Goal: Task Accomplishment & Management: Manage account settings

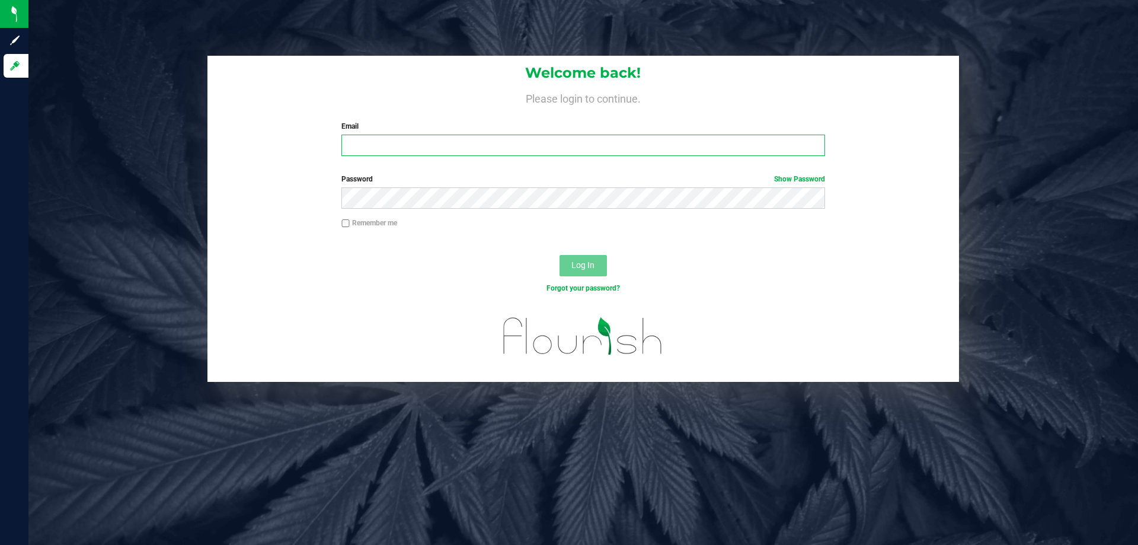
click at [396, 146] on input "Email" at bounding box center [582, 144] width 483 height 21
type input "[EMAIL_ADDRESS][DOMAIN_NAME]"
click at [559, 255] on button "Log In" at bounding box center [582, 265] width 47 height 21
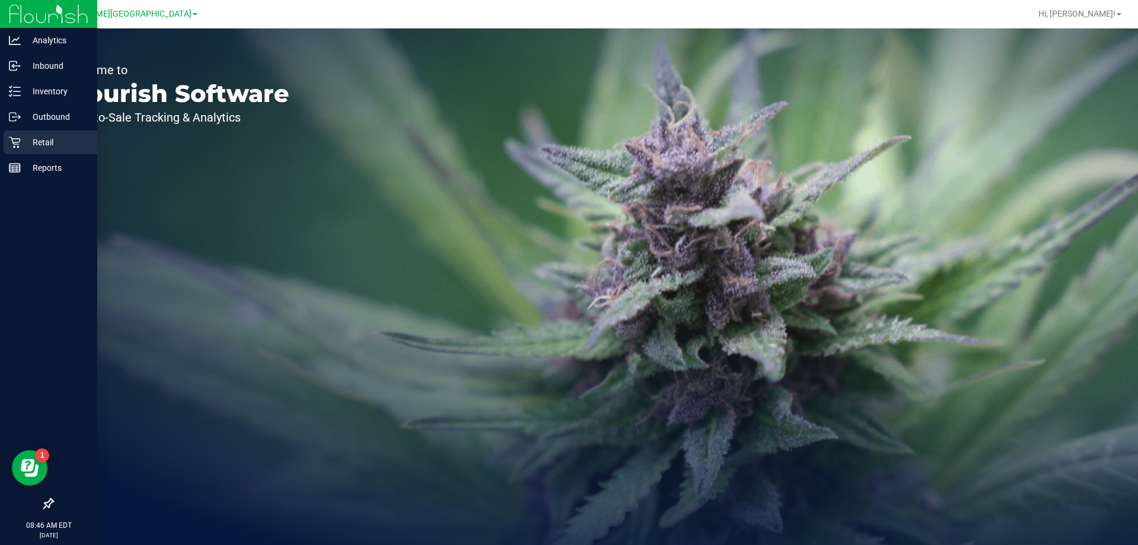
click at [29, 140] on p "Retail" at bounding box center [56, 142] width 71 height 14
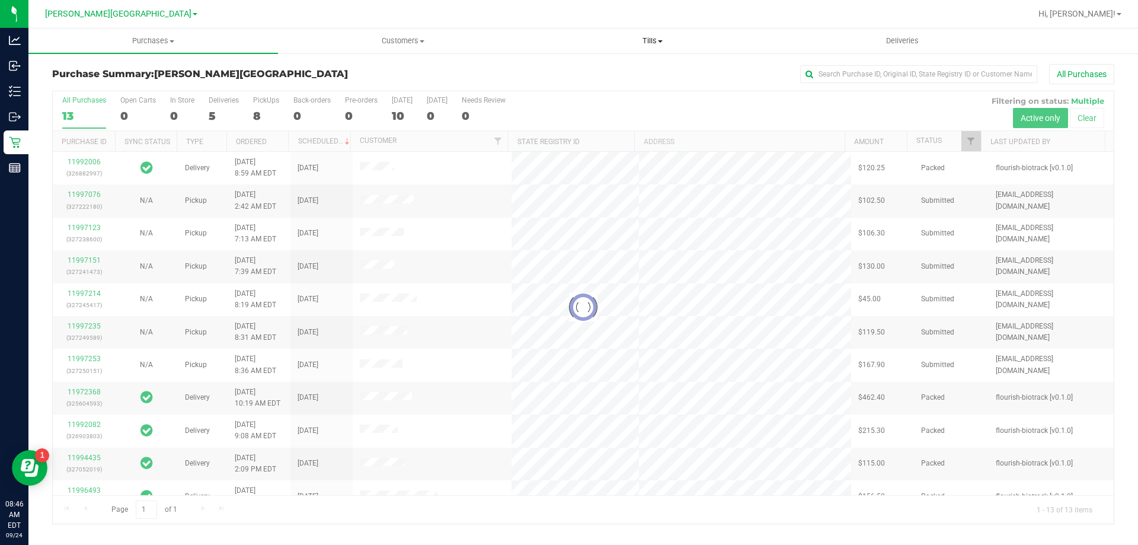
click at [648, 40] on span "Tills" at bounding box center [652, 41] width 248 height 11
click at [578, 68] on span "Manage tills" at bounding box center [567, 71] width 80 height 10
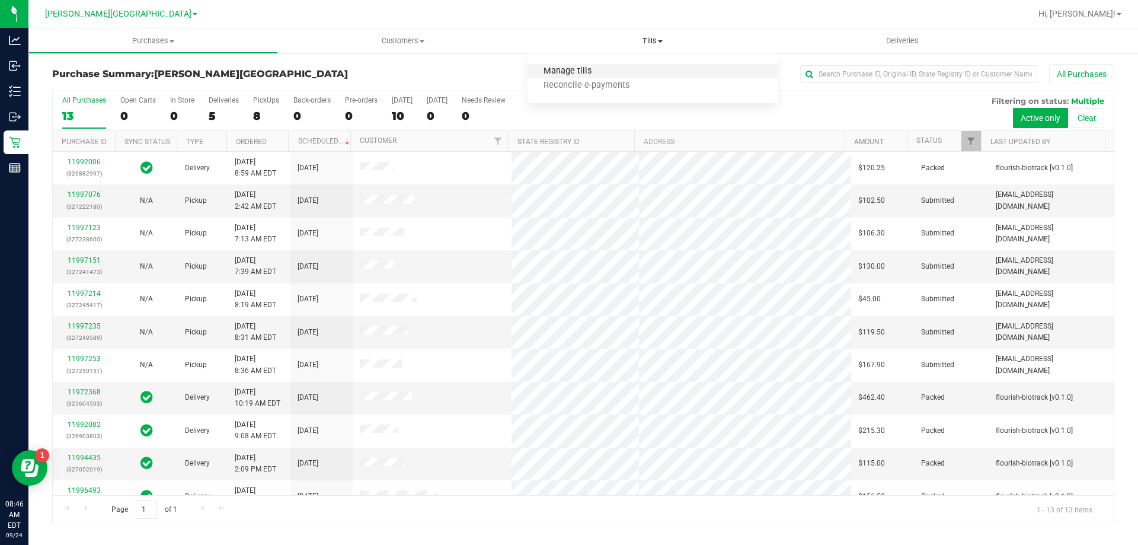
click at [578, 68] on span "Manage tills" at bounding box center [567, 71] width 80 height 10
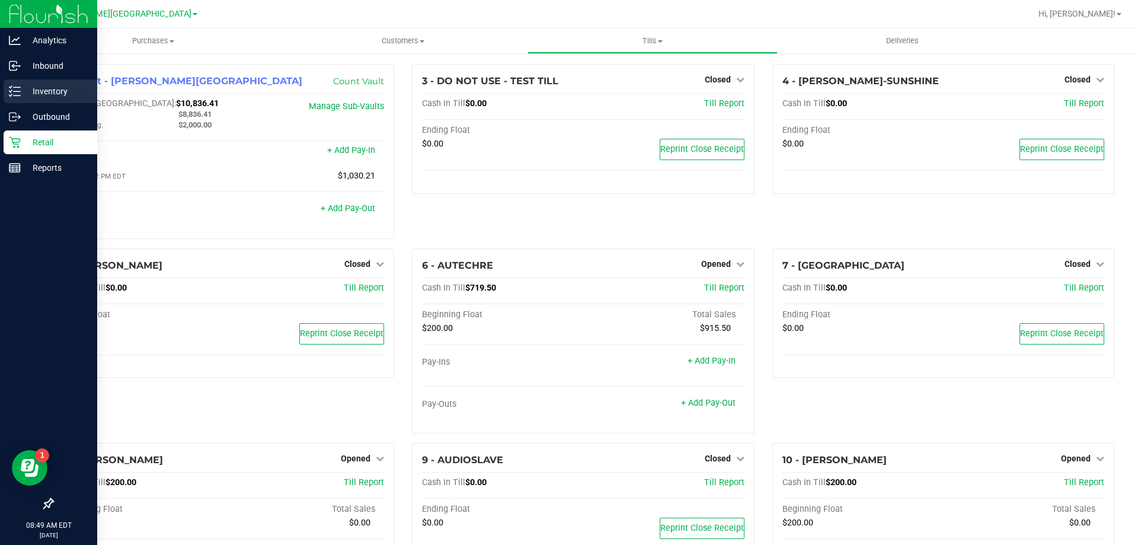
click at [9, 96] on icon at bounding box center [15, 91] width 12 height 12
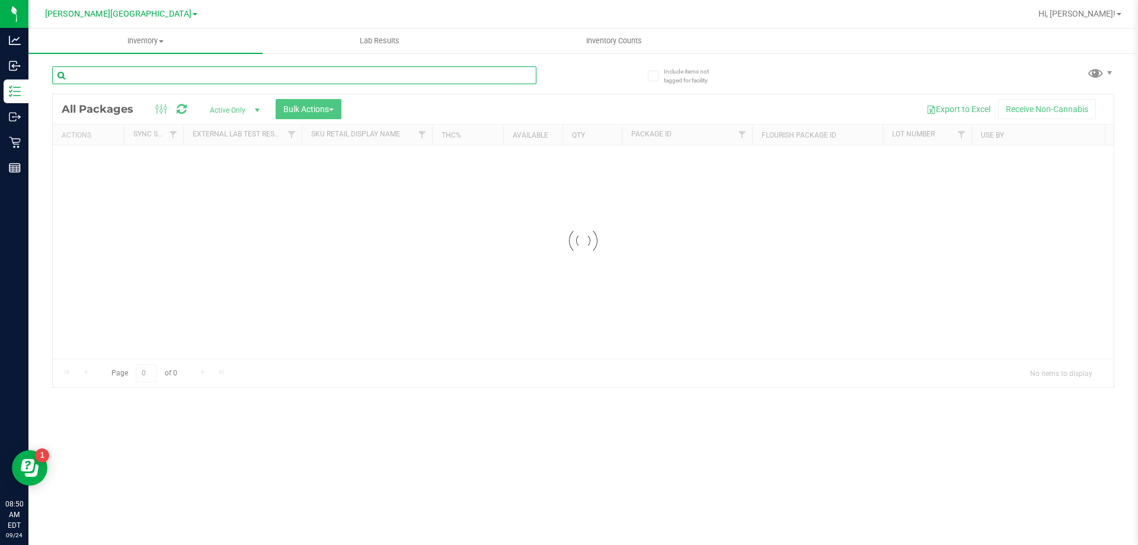
click at [157, 72] on input "text" at bounding box center [294, 75] width 484 height 18
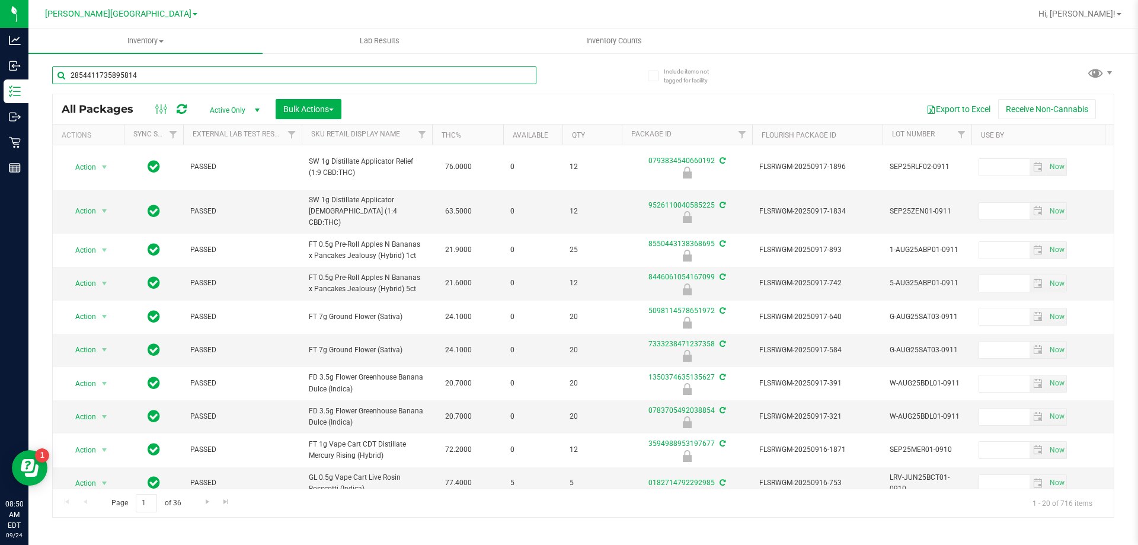
type input "2854411735895814"
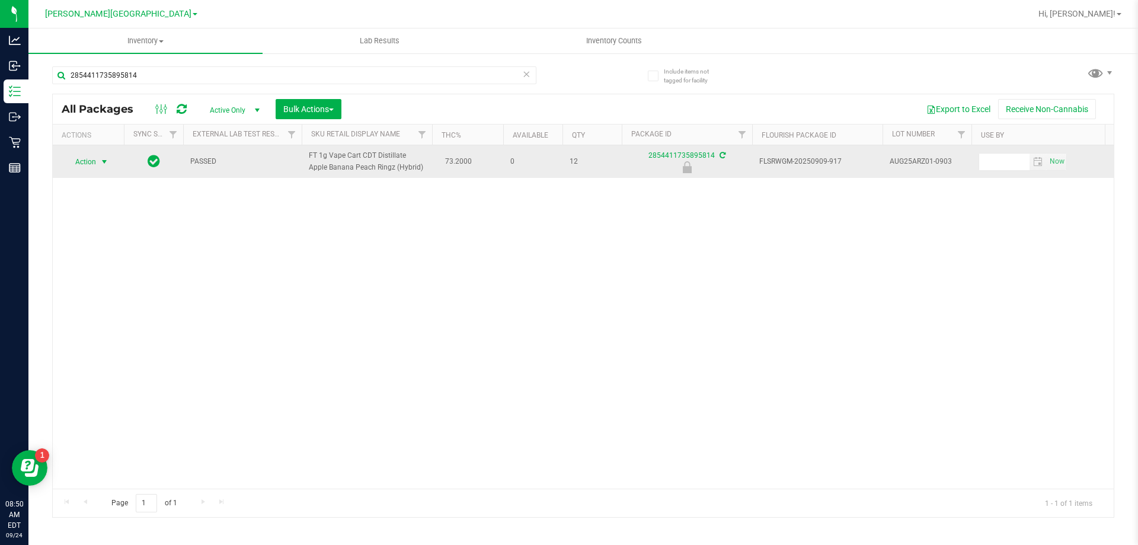
click at [104, 161] on span "select" at bounding box center [104, 161] width 9 height 9
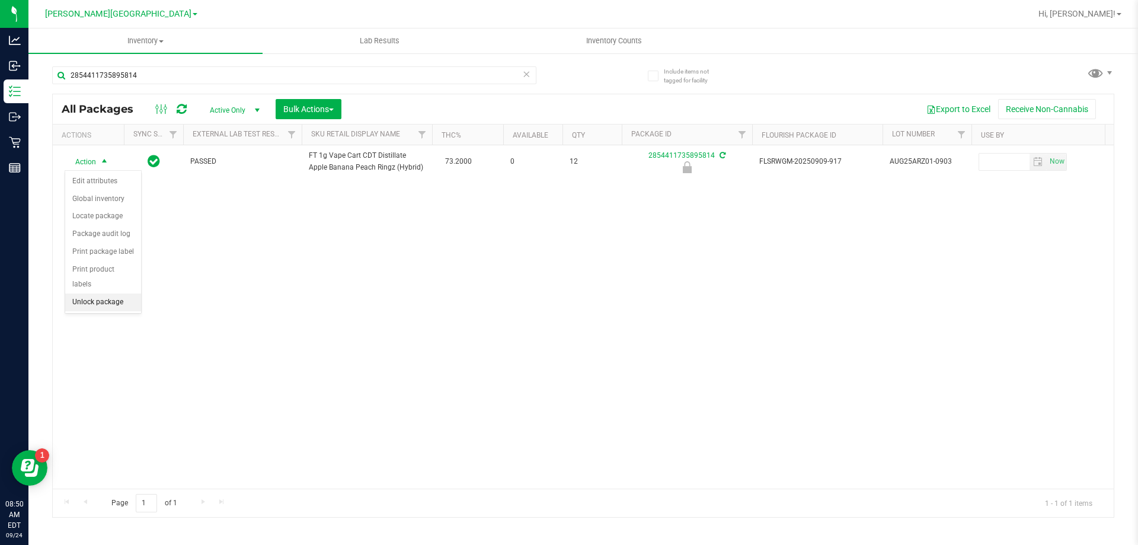
click at [101, 293] on li "Unlock package" at bounding box center [103, 302] width 76 height 18
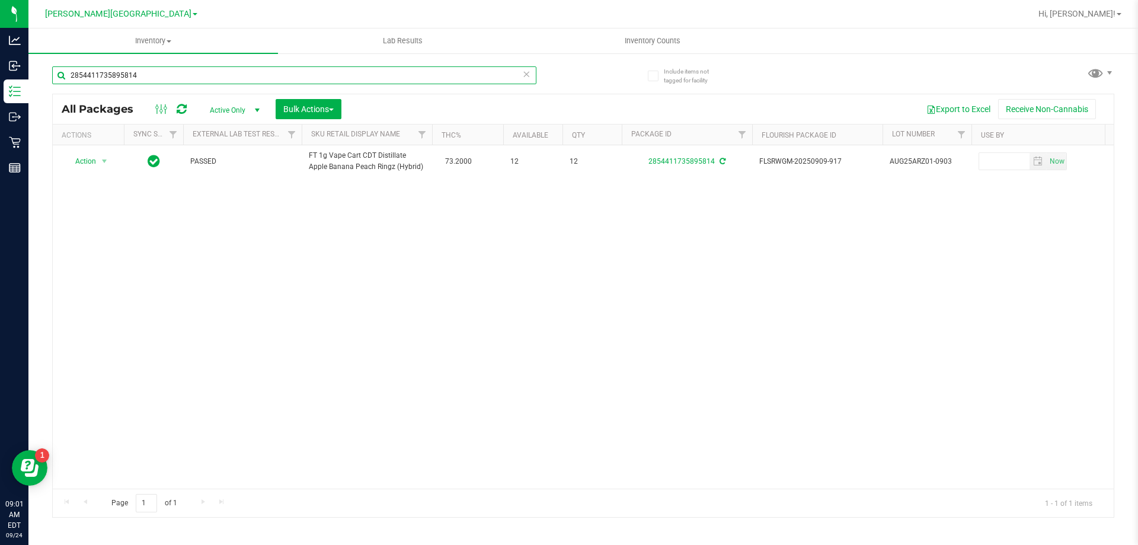
click at [160, 71] on input "2854411735895814" at bounding box center [294, 75] width 484 height 18
type input "2"
type input "7342646135657610"
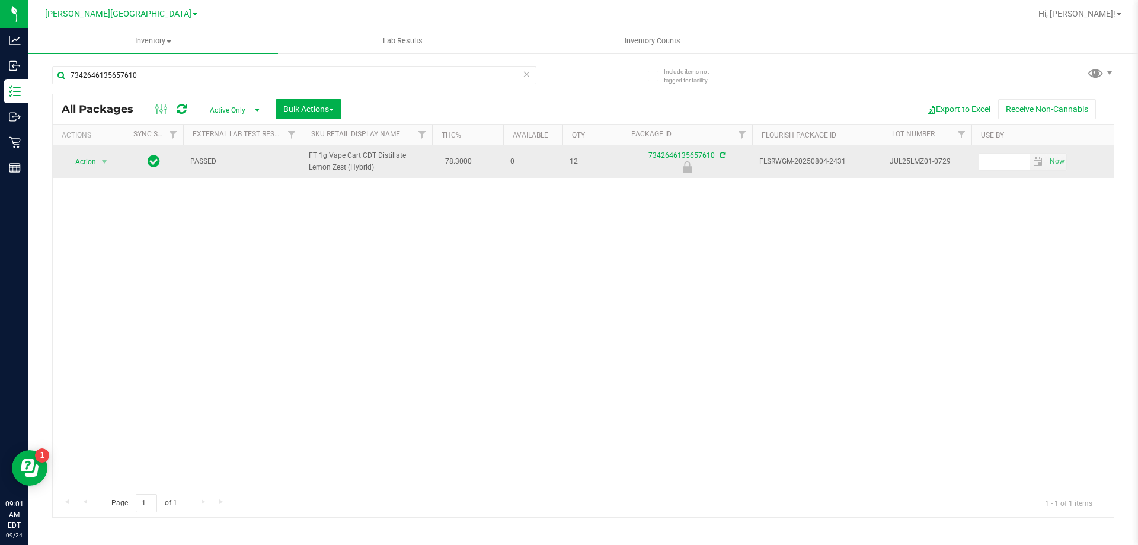
click at [88, 168] on span "Action" at bounding box center [81, 161] width 32 height 17
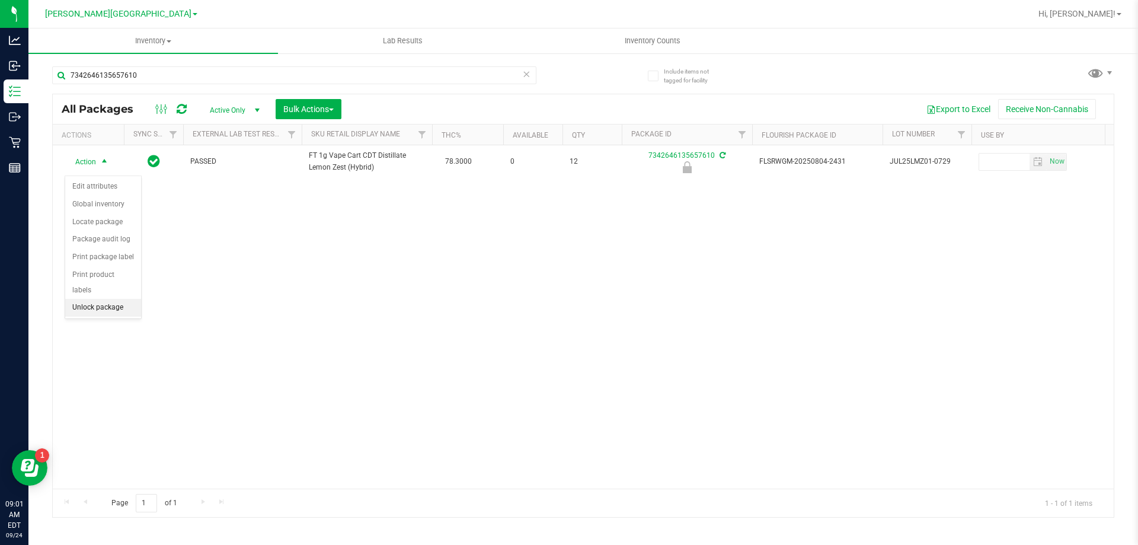
click at [105, 299] on li "Unlock package" at bounding box center [103, 308] width 76 height 18
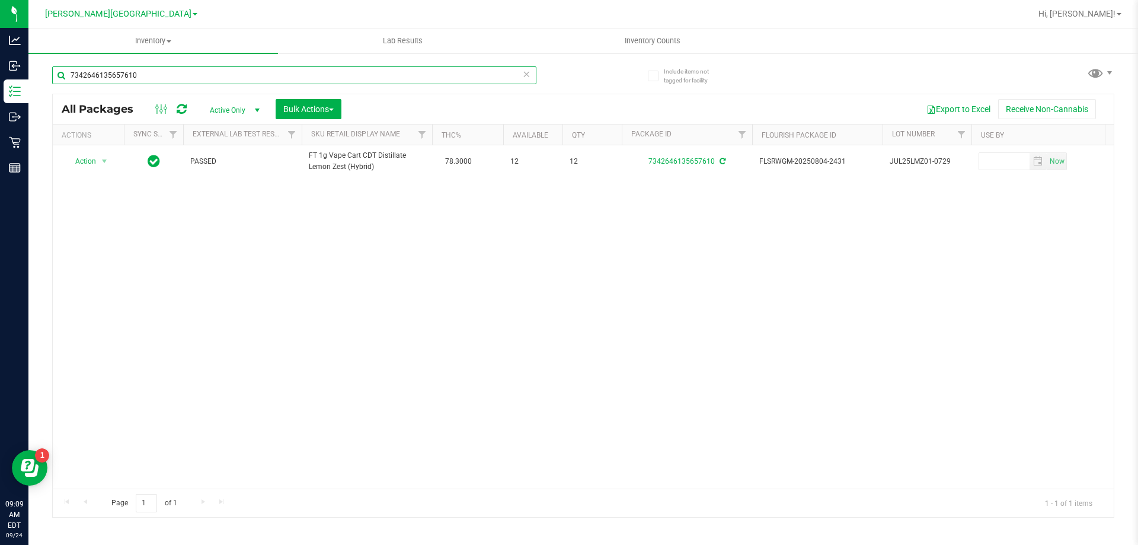
click at [172, 72] on input "7342646135657610" at bounding box center [294, 75] width 484 height 18
type input "7"
type input "8669756151858260"
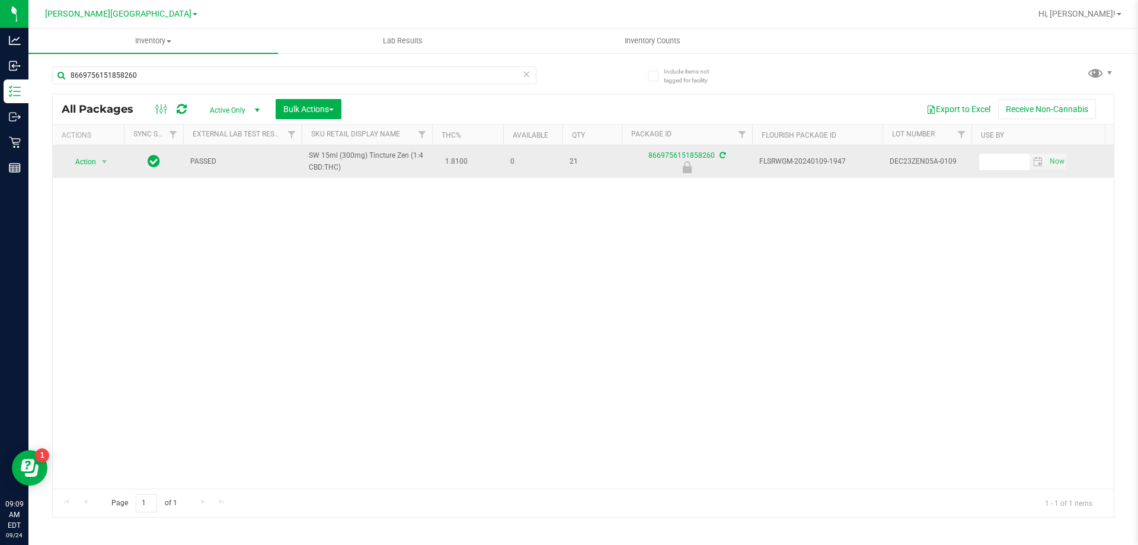
click at [82, 166] on span "Action" at bounding box center [81, 161] width 32 height 17
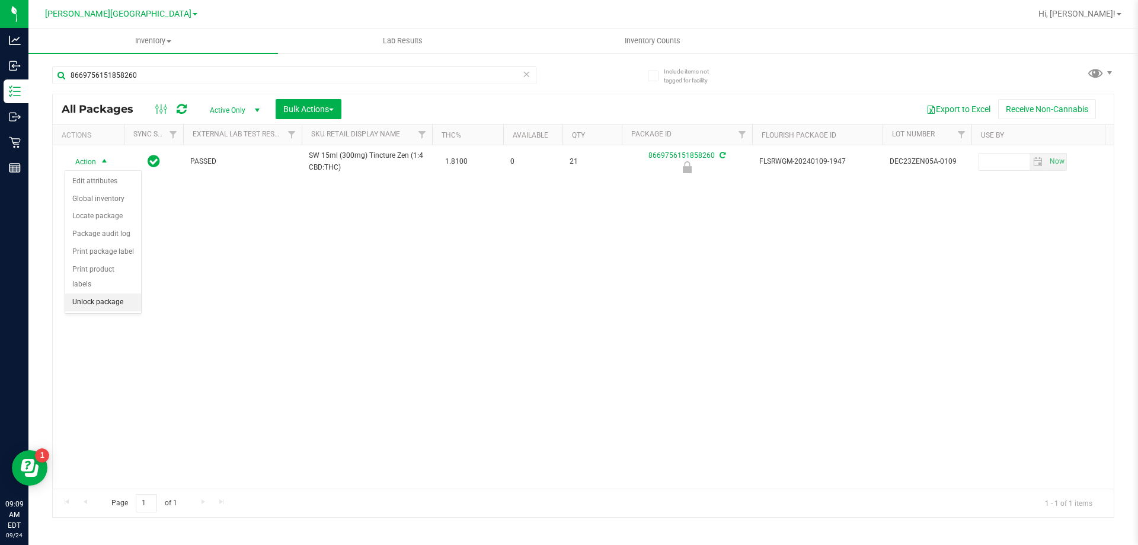
click at [95, 293] on li "Unlock package" at bounding box center [103, 302] width 76 height 18
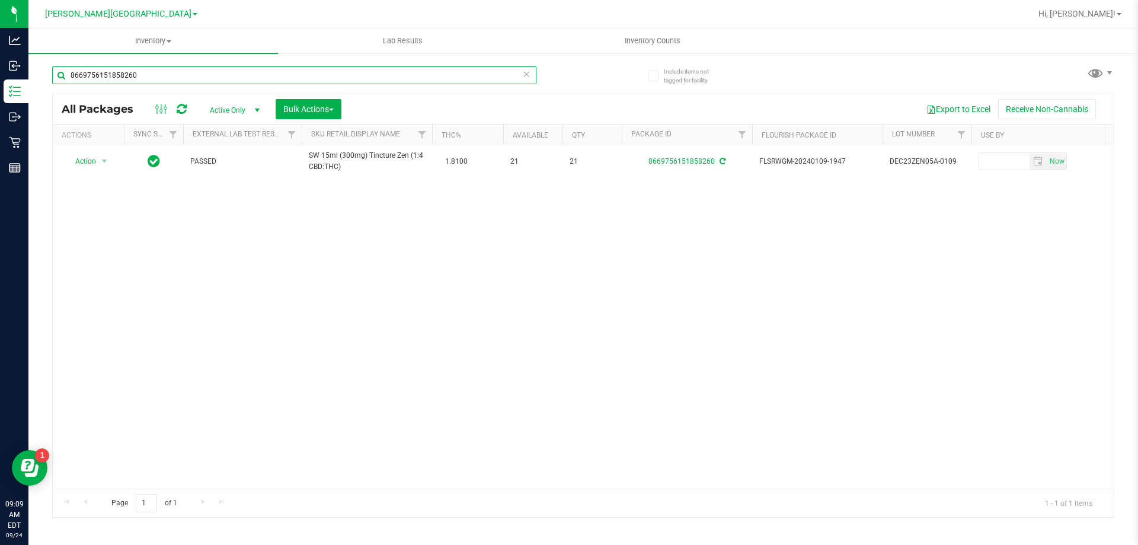
click at [166, 73] on input "8669756151858260" at bounding box center [294, 75] width 484 height 18
type input "8"
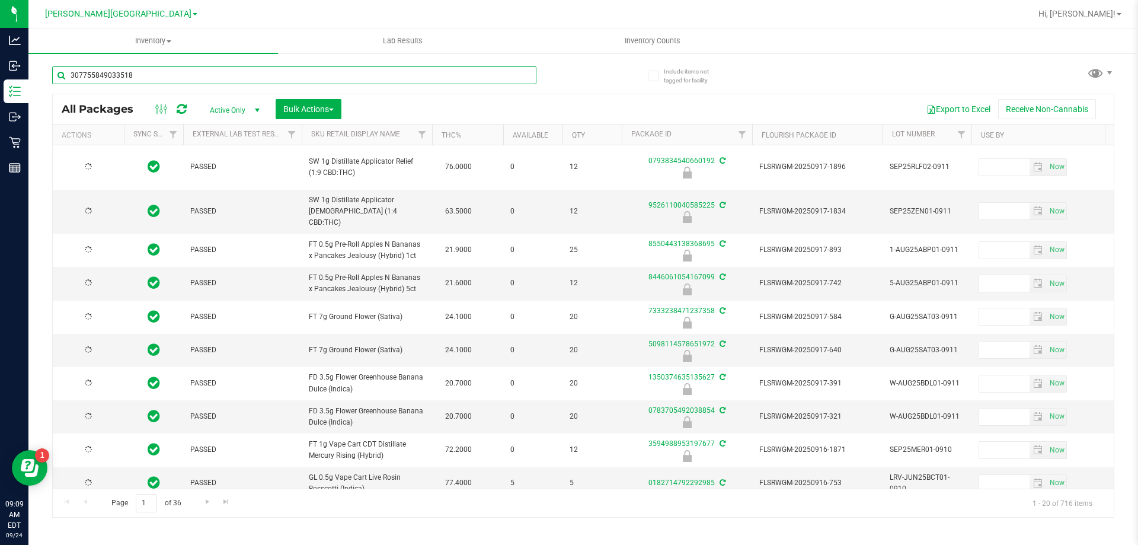
type input "3077558490335184"
type input "[DATE]"
type input "3077558490335184"
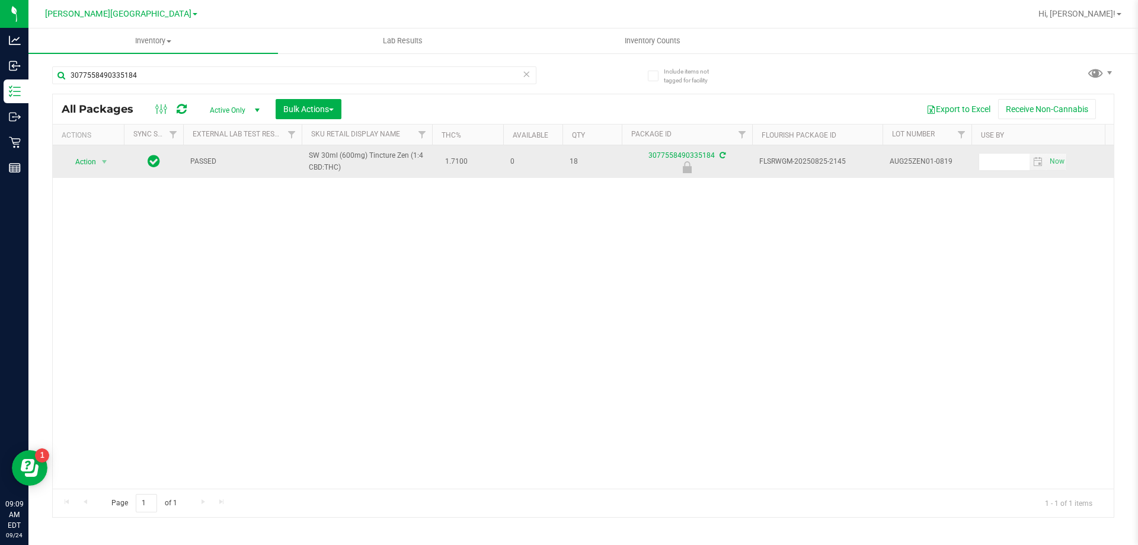
click at [88, 161] on span "Action" at bounding box center [81, 161] width 32 height 17
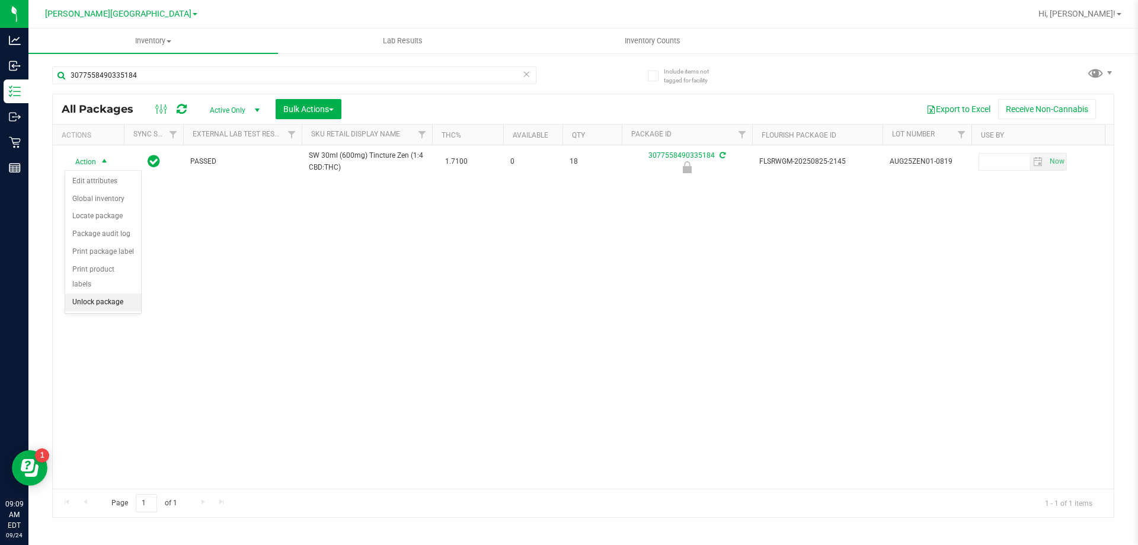
click at [96, 293] on li "Unlock package" at bounding box center [103, 302] width 76 height 18
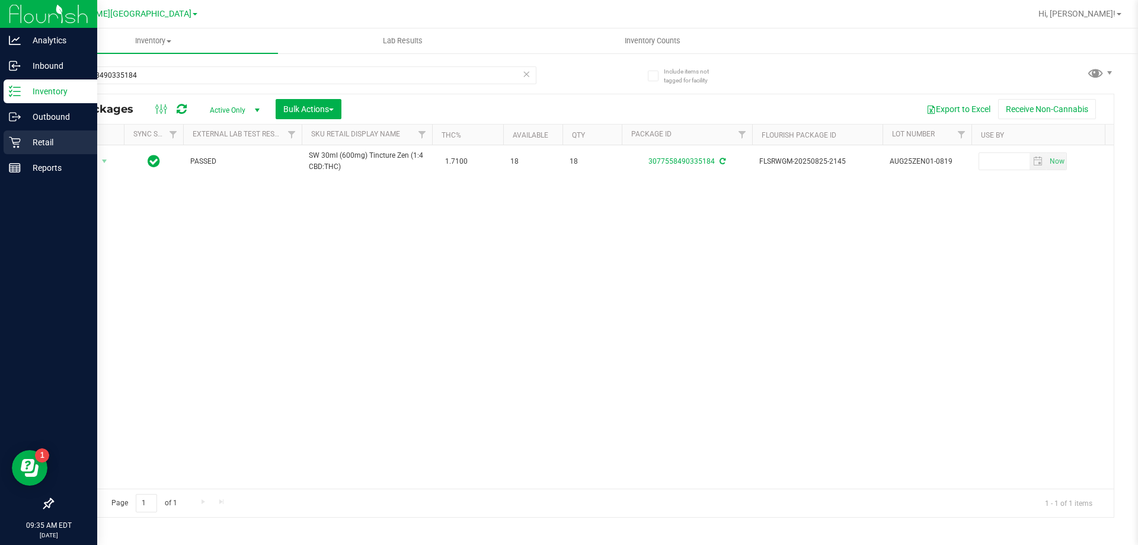
click at [43, 145] on p "Retail" at bounding box center [56, 142] width 71 height 14
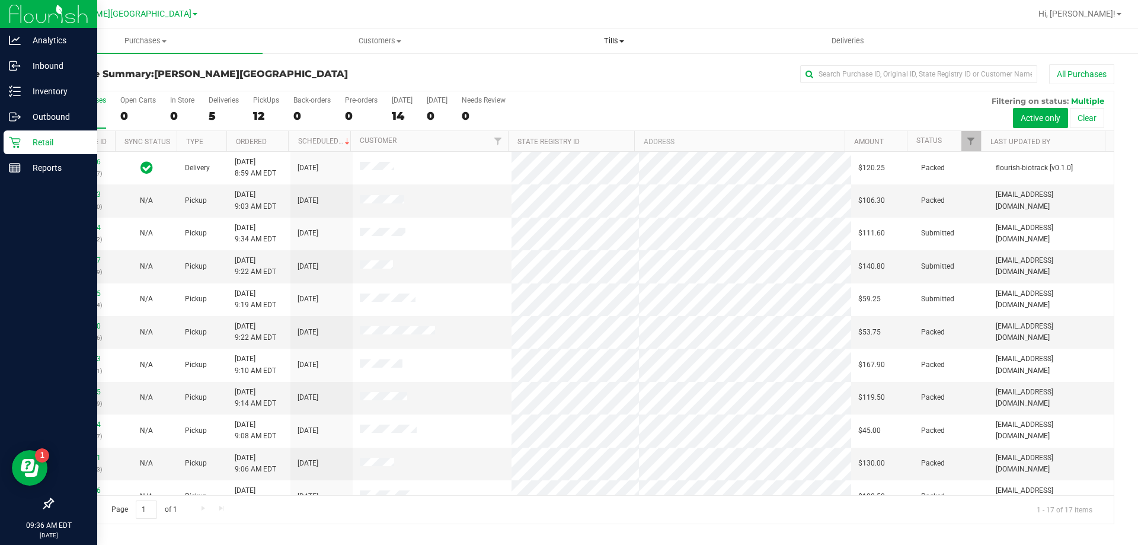
click at [632, 49] on uib-tab-heading "Tills Manage tills Reconcile e-payments" at bounding box center [613, 41] width 233 height 24
click at [556, 73] on span "Manage tills" at bounding box center [537, 71] width 80 height 10
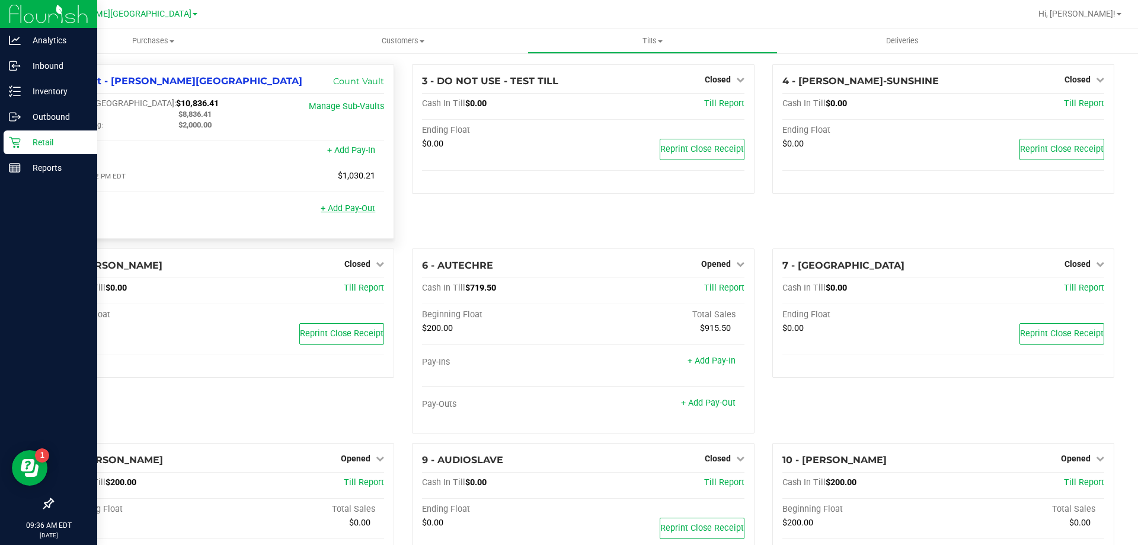
click at [344, 213] on link "+ Add Pay-Out" at bounding box center [348, 208] width 55 height 10
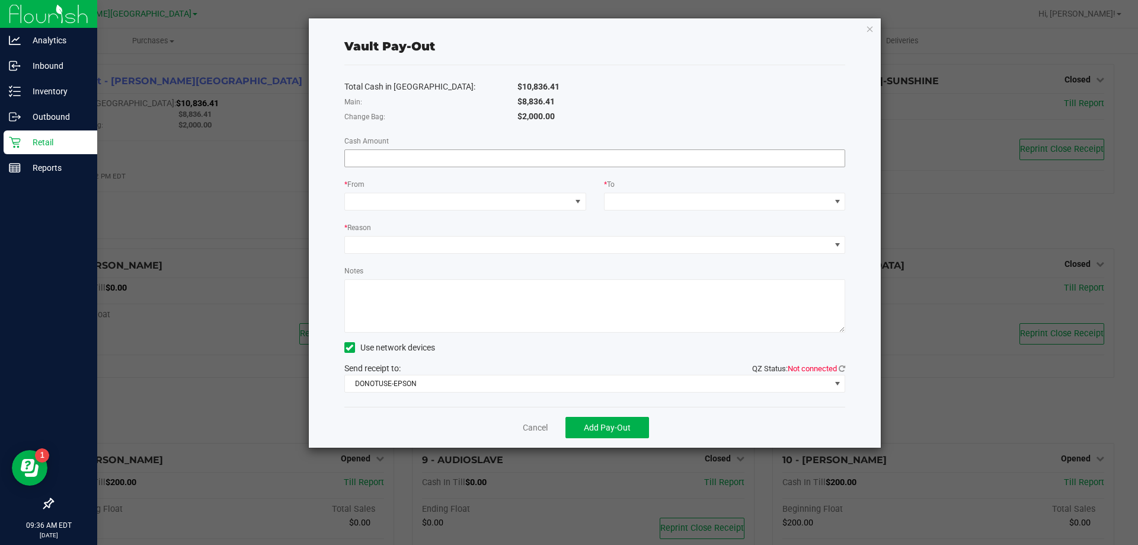
click at [428, 155] on input at bounding box center [595, 158] width 500 height 17
click at [532, 427] on link "Cancel" at bounding box center [535, 427] width 25 height 12
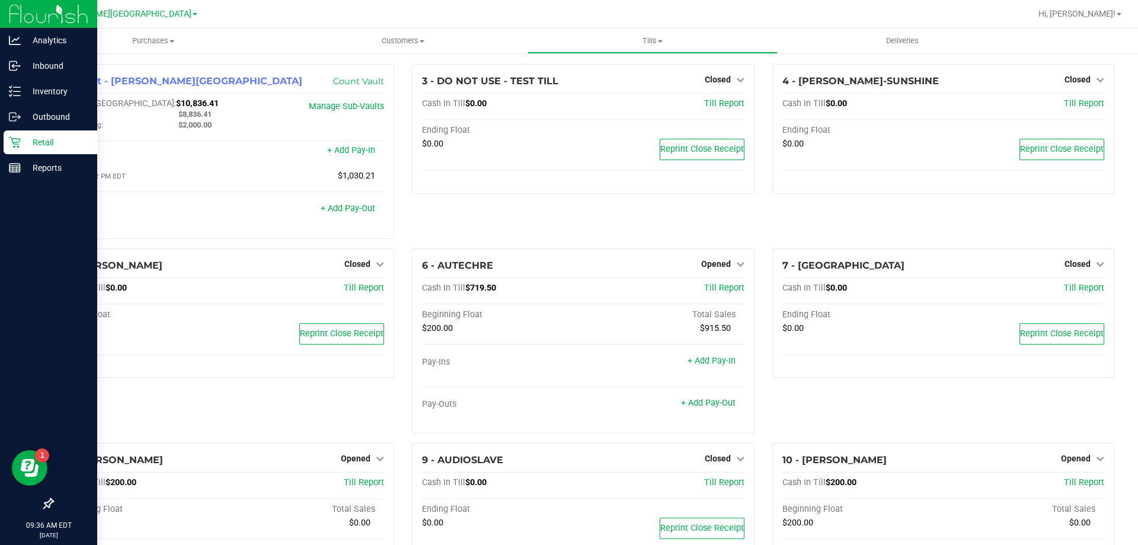
click at [12, 91] on icon at bounding box center [15, 91] width 12 height 12
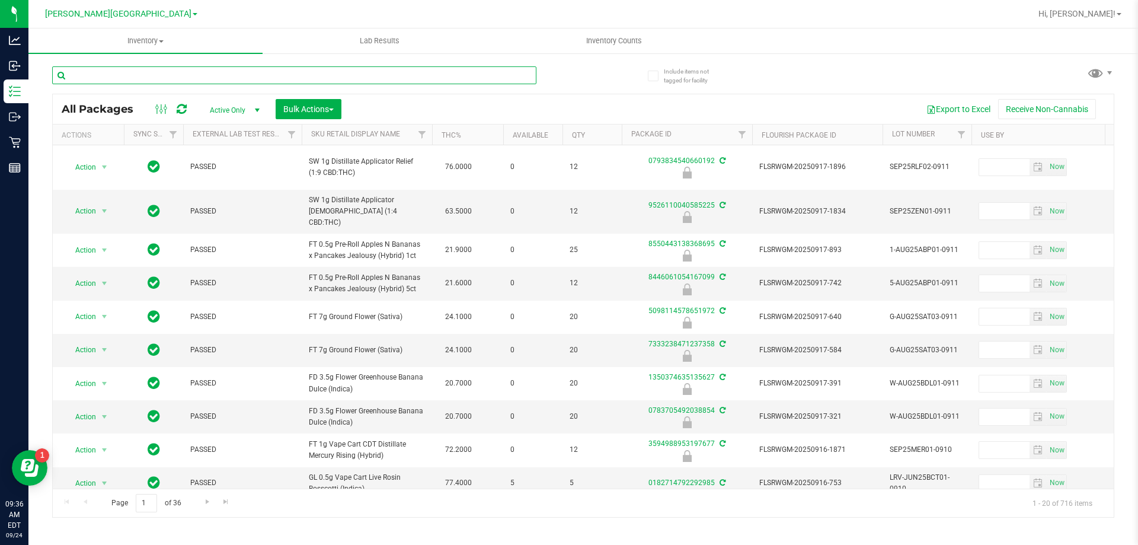
click at [160, 76] on input "text" at bounding box center [294, 75] width 484 height 18
type input "5020341658260287"
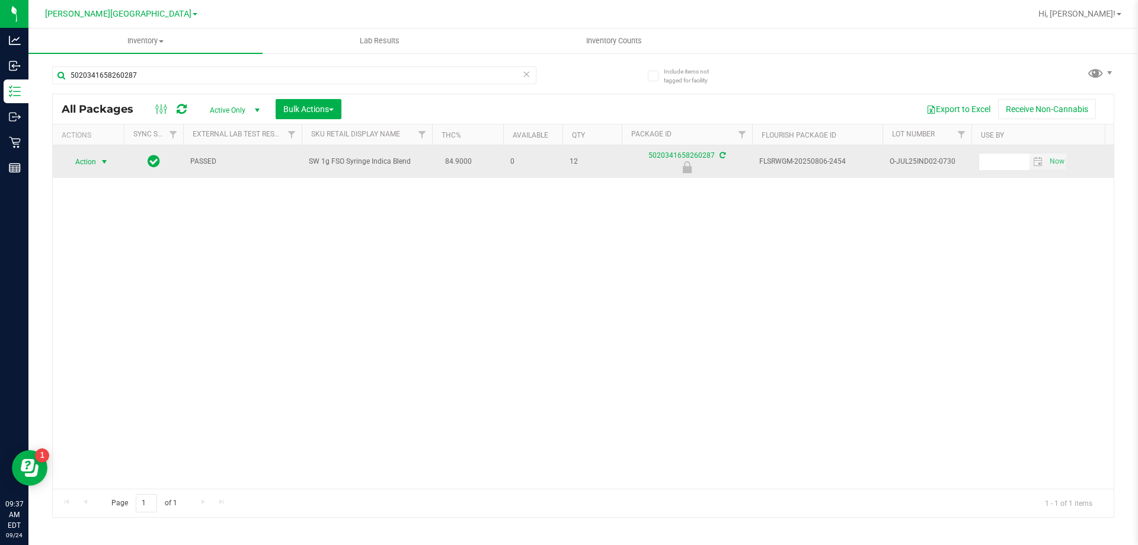
click at [89, 164] on span "Action" at bounding box center [81, 161] width 32 height 17
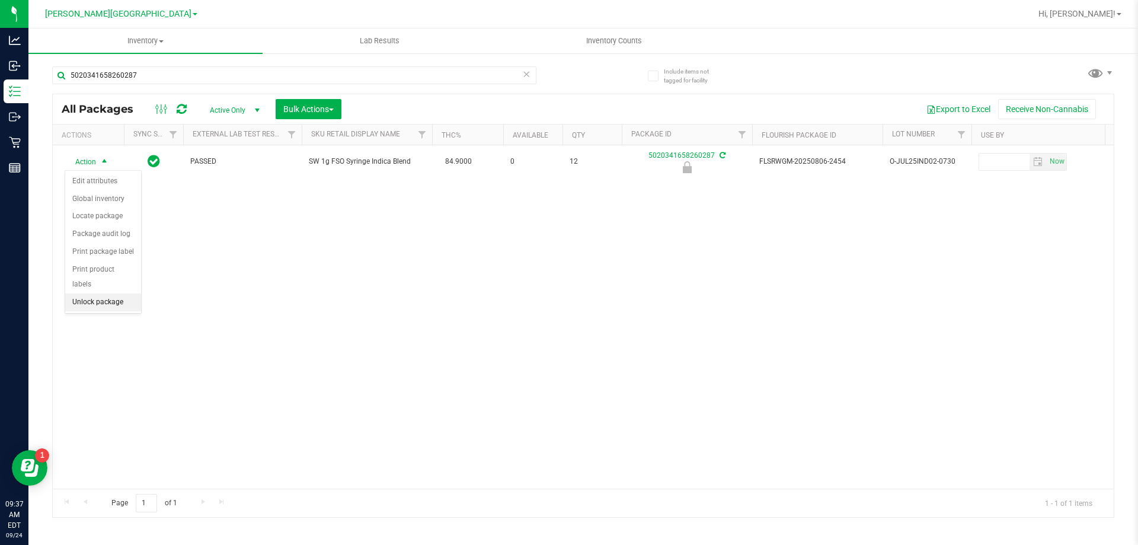
click at [86, 293] on li "Unlock package" at bounding box center [103, 302] width 76 height 18
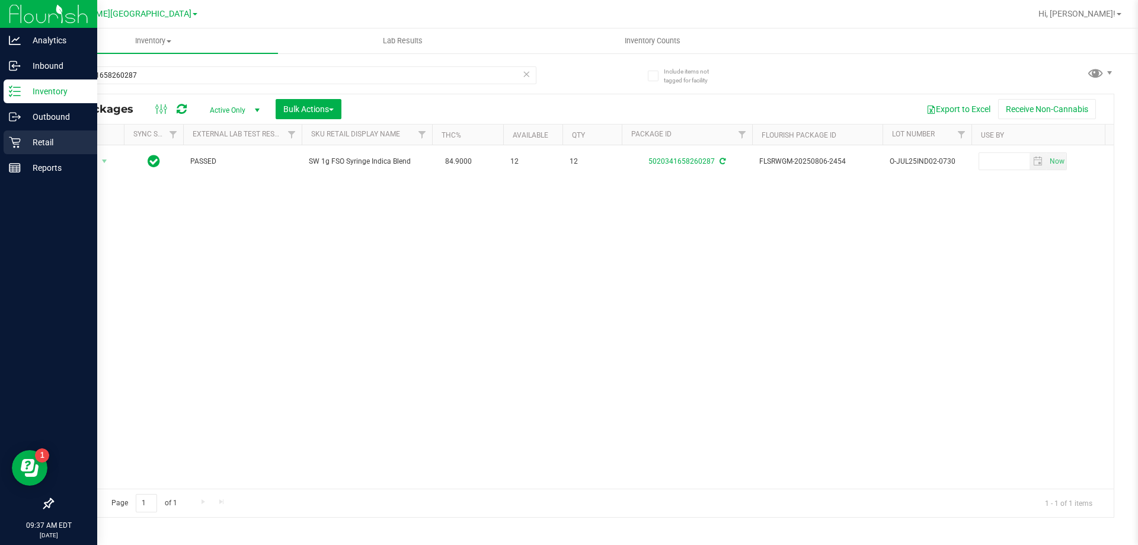
click at [46, 143] on p "Retail" at bounding box center [56, 142] width 71 height 14
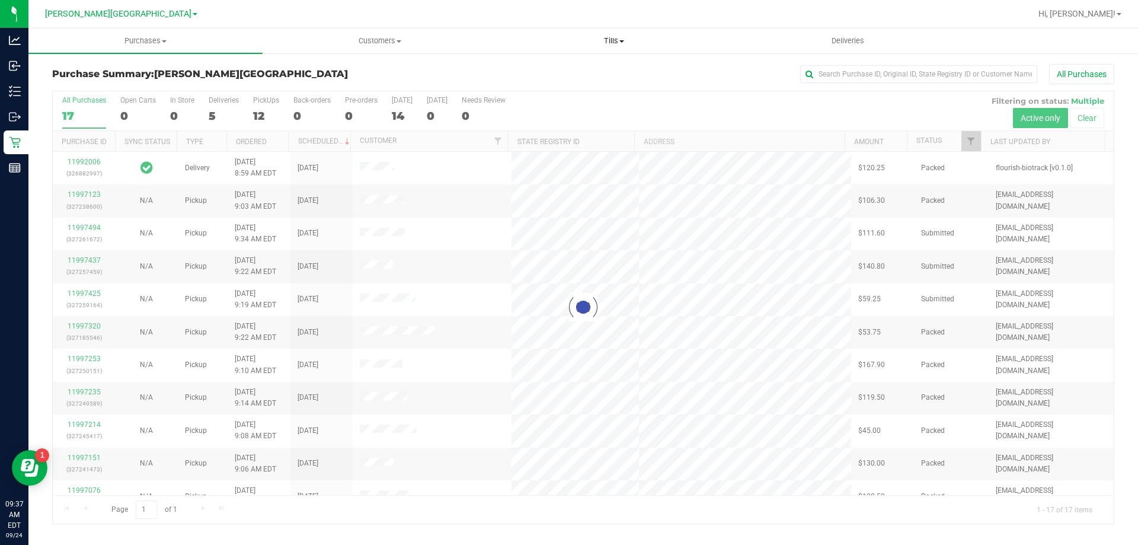
click at [611, 41] on span "Tills" at bounding box center [613, 41] width 233 height 11
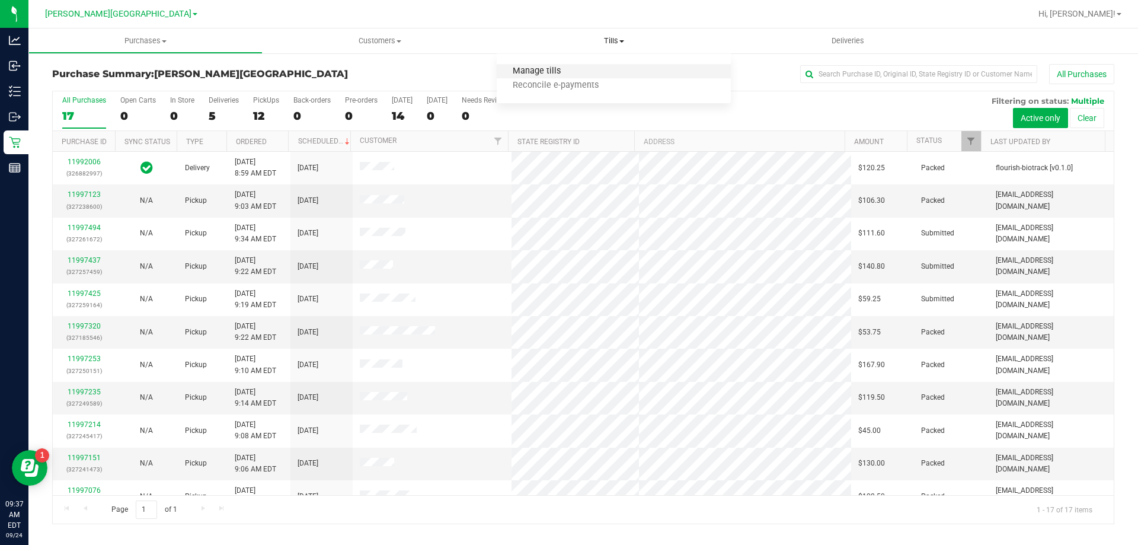
click at [543, 69] on span "Manage tills" at bounding box center [537, 71] width 80 height 10
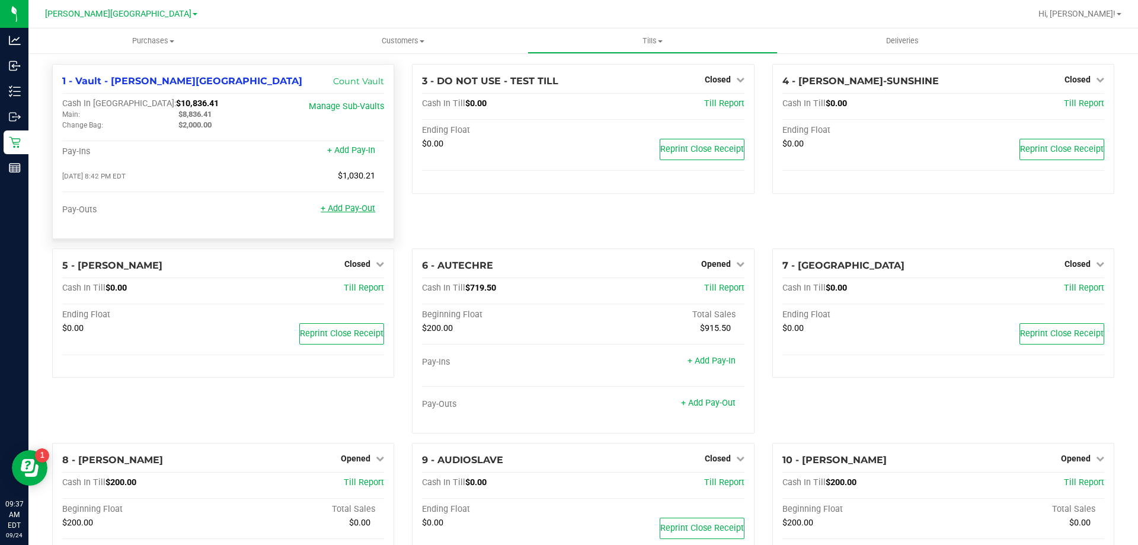
click at [337, 210] on link "+ Add Pay-Out" at bounding box center [348, 208] width 55 height 10
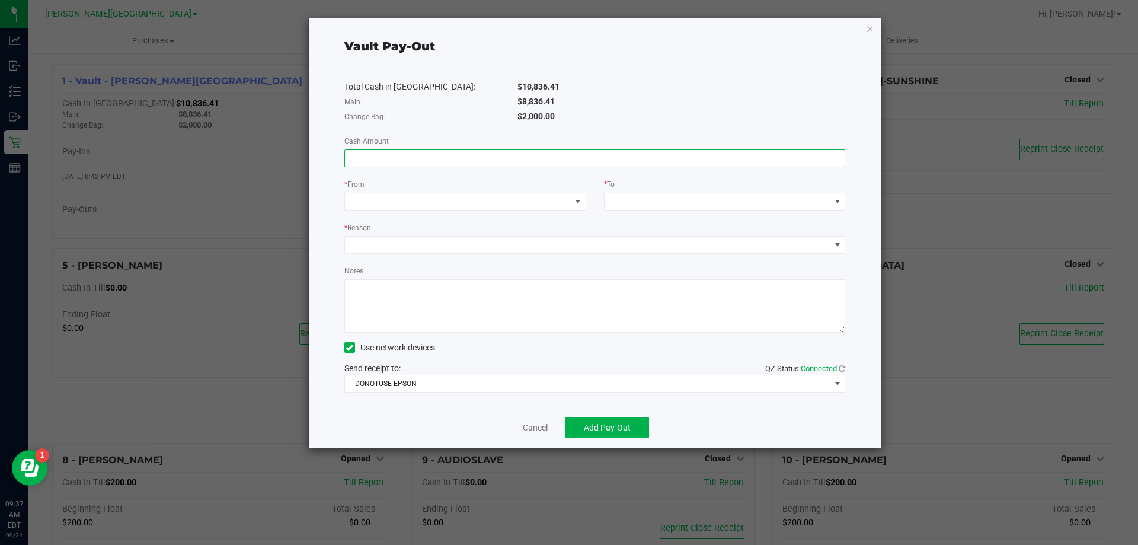
click at [398, 152] on input at bounding box center [595, 158] width 500 height 17
click at [870, 27] on icon "button" at bounding box center [870, 28] width 8 height 14
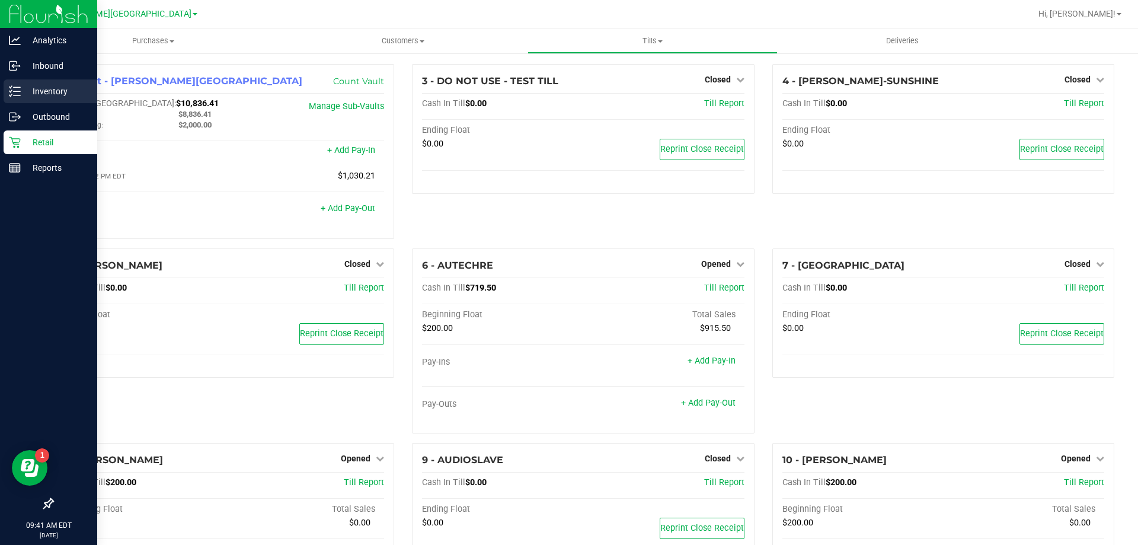
click at [13, 96] on icon at bounding box center [15, 91] width 12 height 12
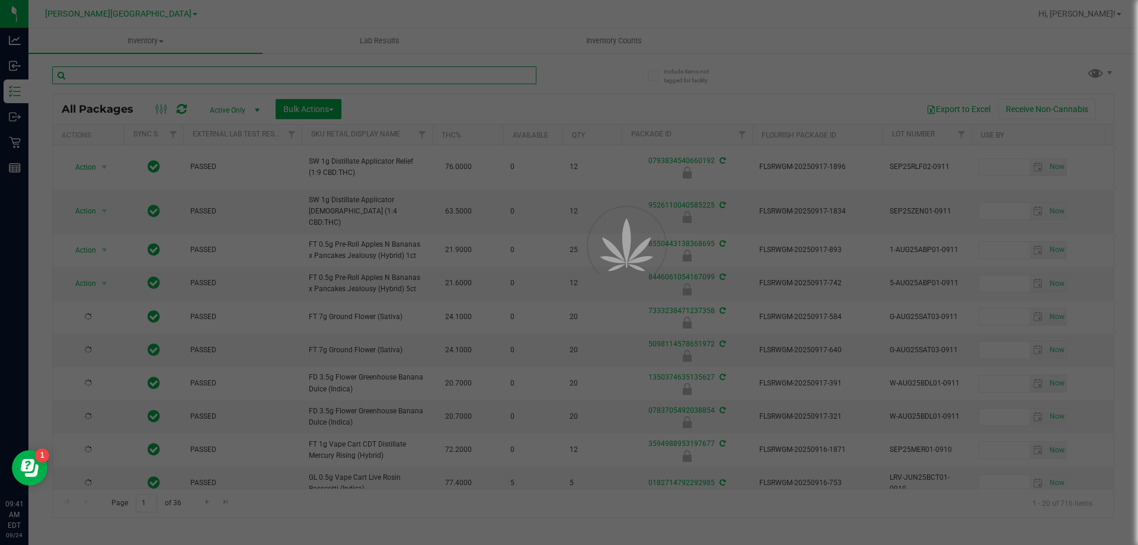
click at [140, 76] on input "text" at bounding box center [294, 75] width 484 height 18
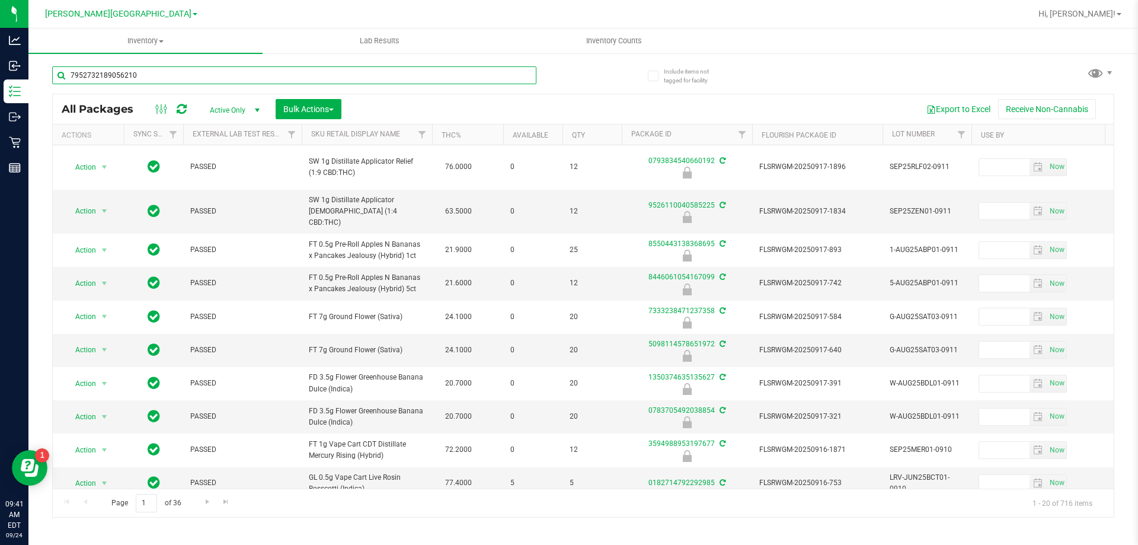
type input "7952732189056210"
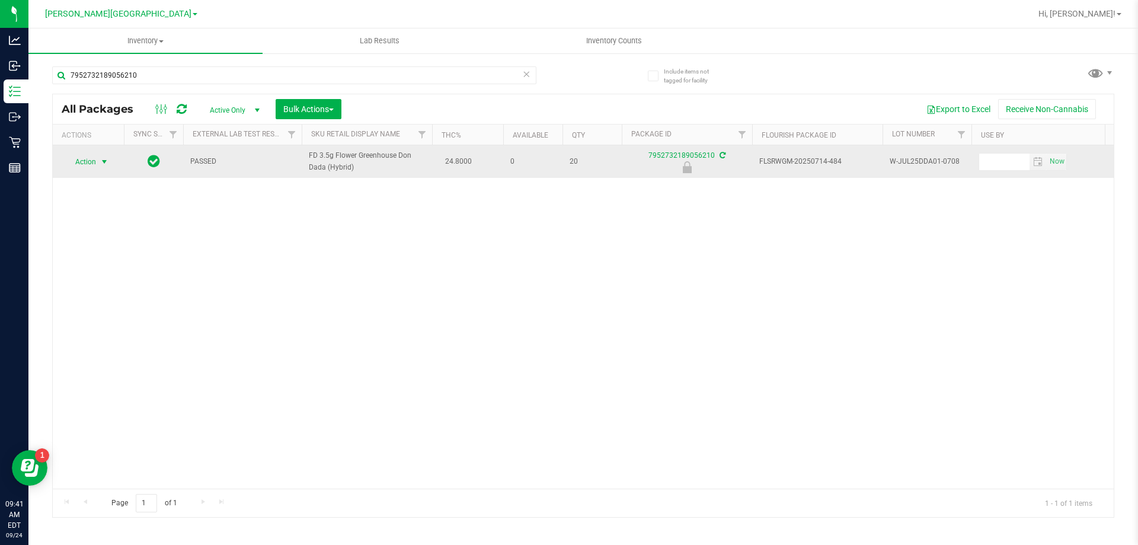
click at [100, 161] on span "select" at bounding box center [104, 161] width 9 height 9
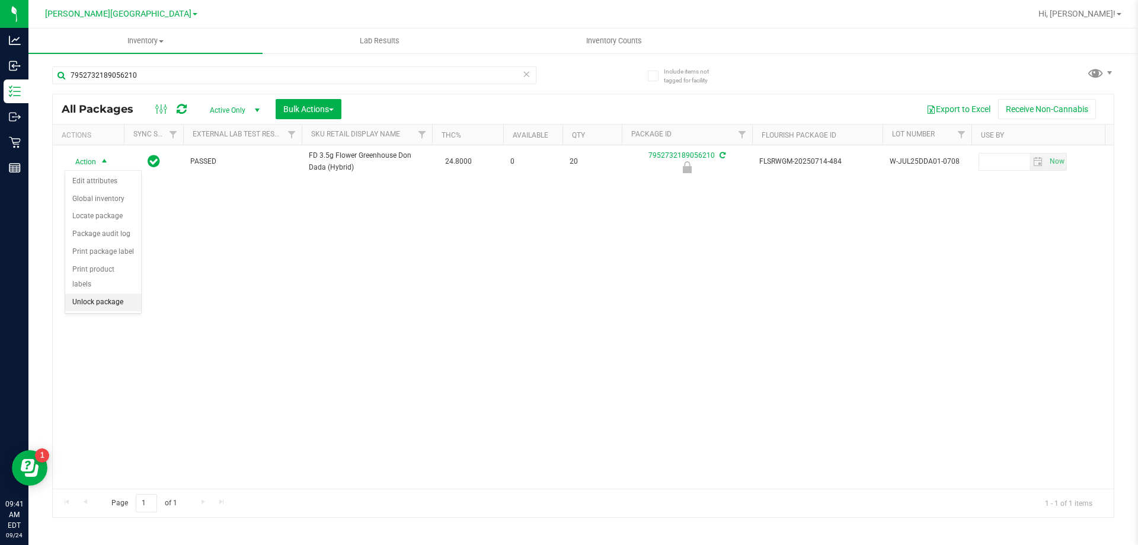
click at [102, 293] on li "Unlock package" at bounding box center [103, 302] width 76 height 18
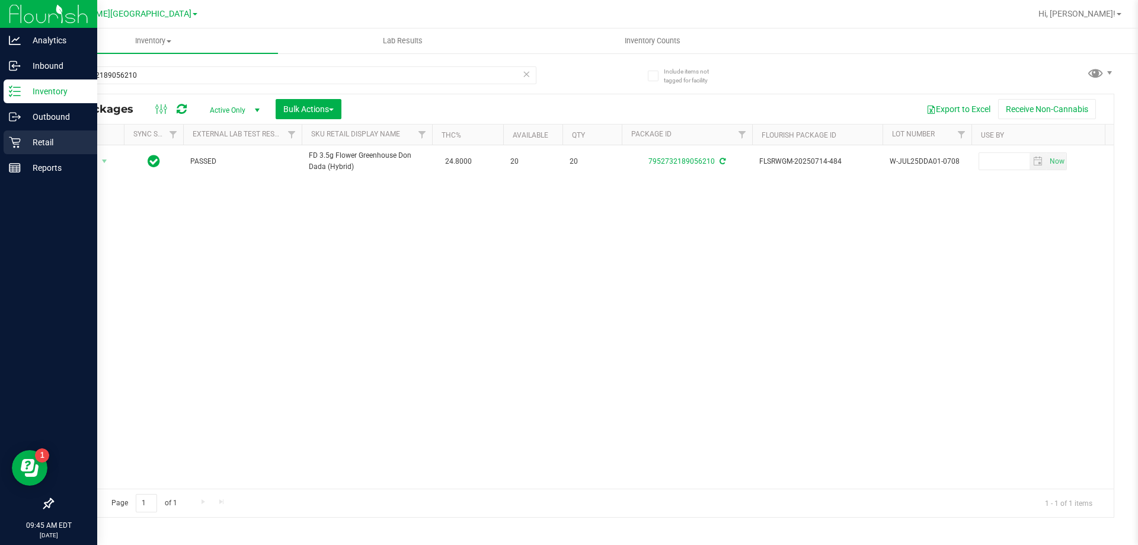
click at [11, 153] on div "Retail" at bounding box center [51, 142] width 94 height 24
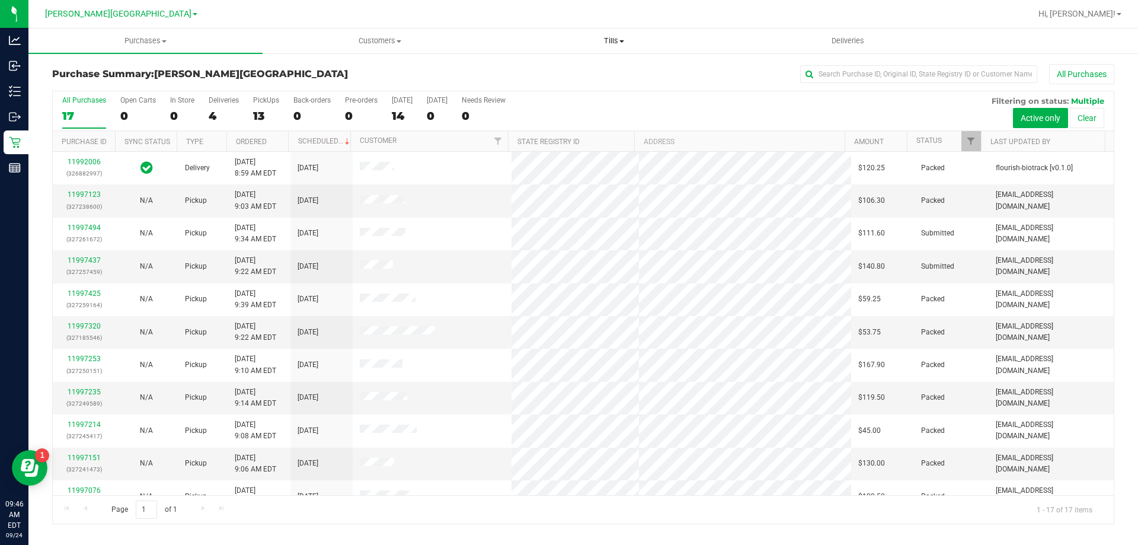
click at [619, 40] on span "Tills" at bounding box center [613, 41] width 233 height 11
click at [549, 69] on span "Manage tills" at bounding box center [537, 71] width 80 height 10
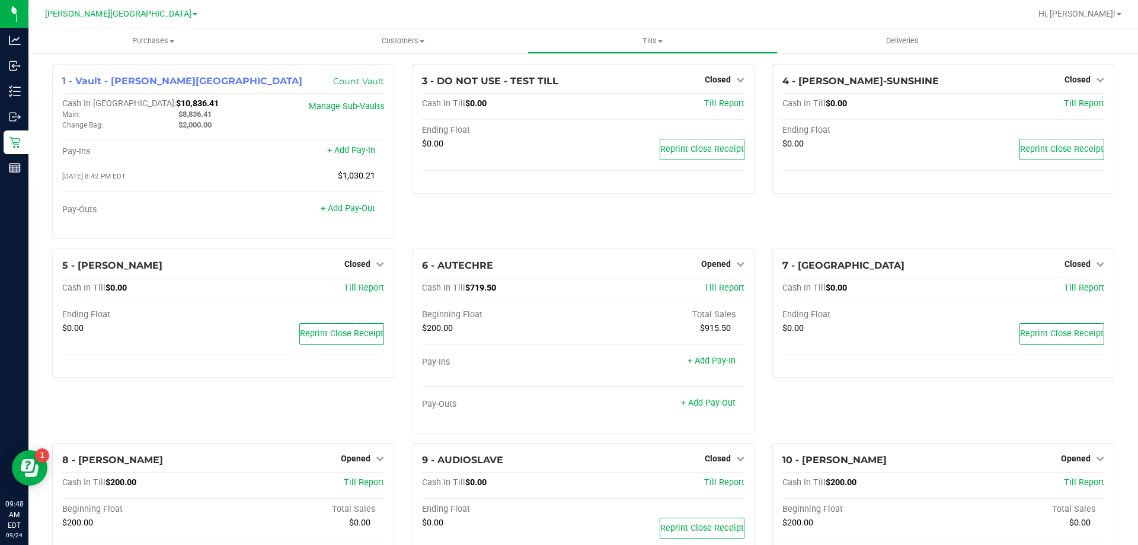
click at [0, 0] on p "Inventory" at bounding box center [0, 0] width 0 height 0
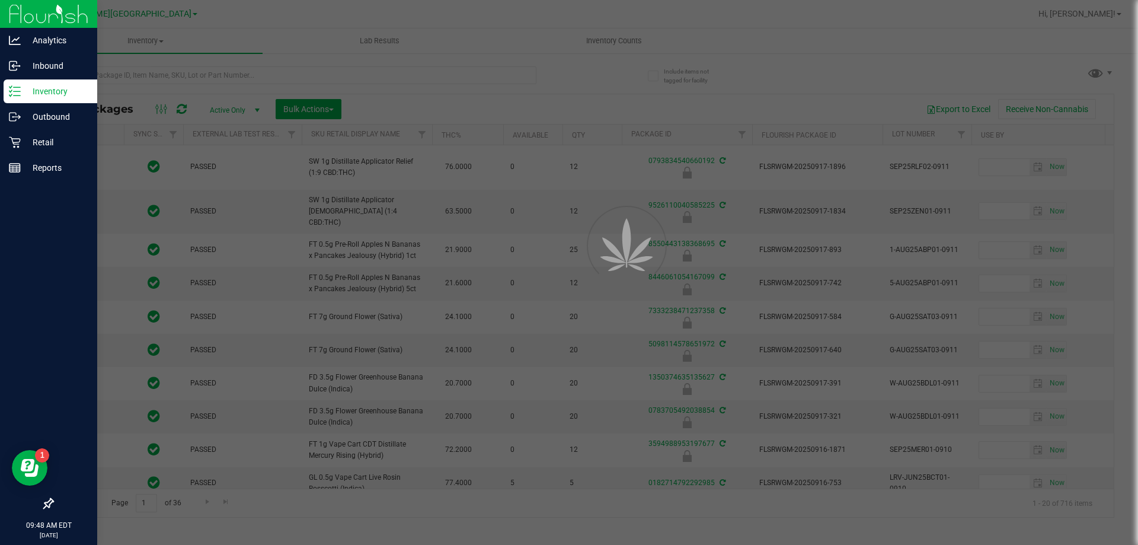
type input "[DATE]"
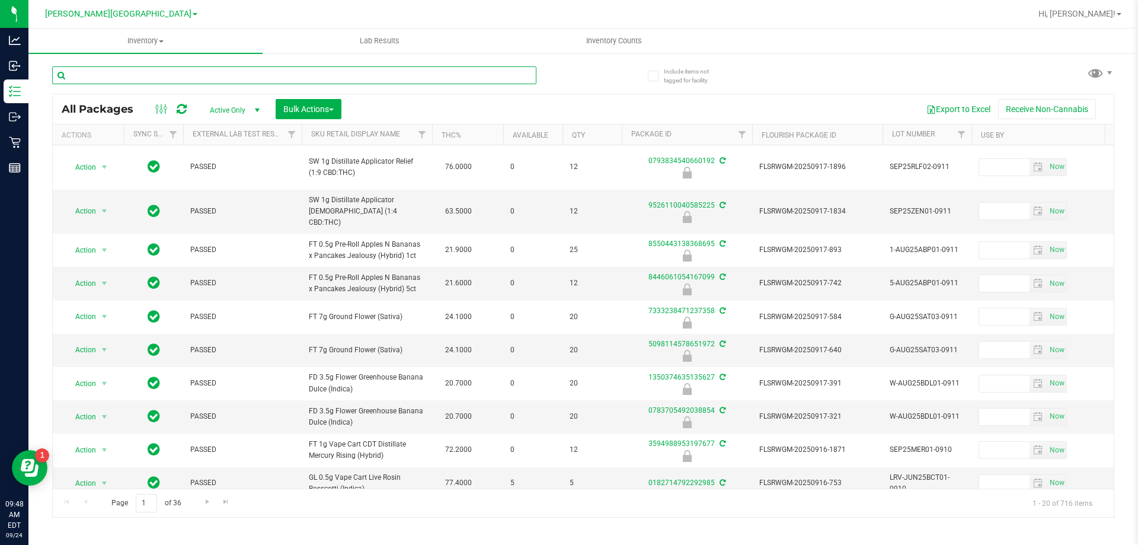
click at [129, 76] on input "text" at bounding box center [294, 75] width 484 height 18
type input "0229538990469861"
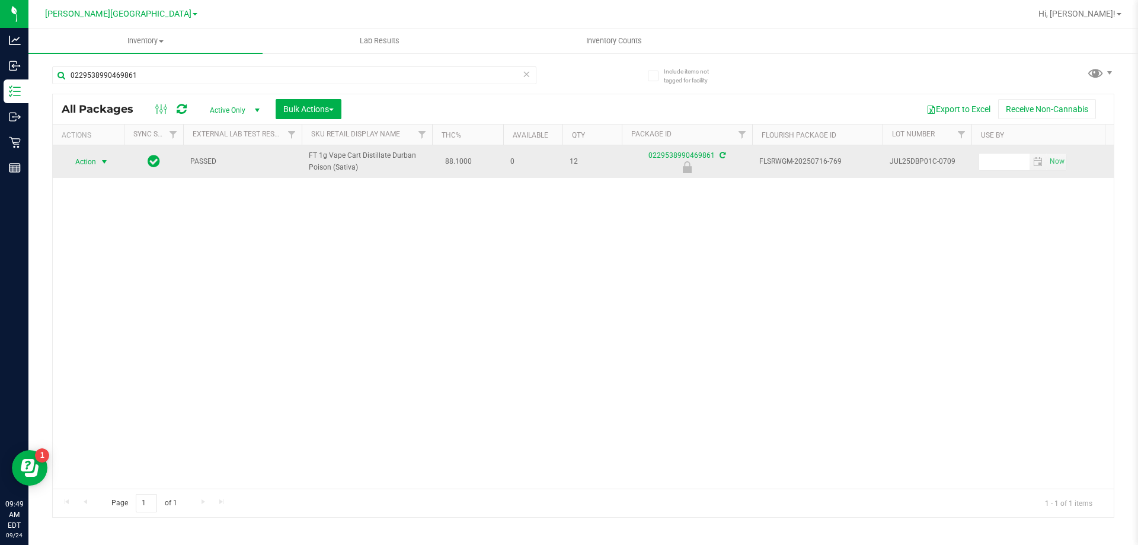
click at [101, 161] on span "select" at bounding box center [104, 161] width 9 height 9
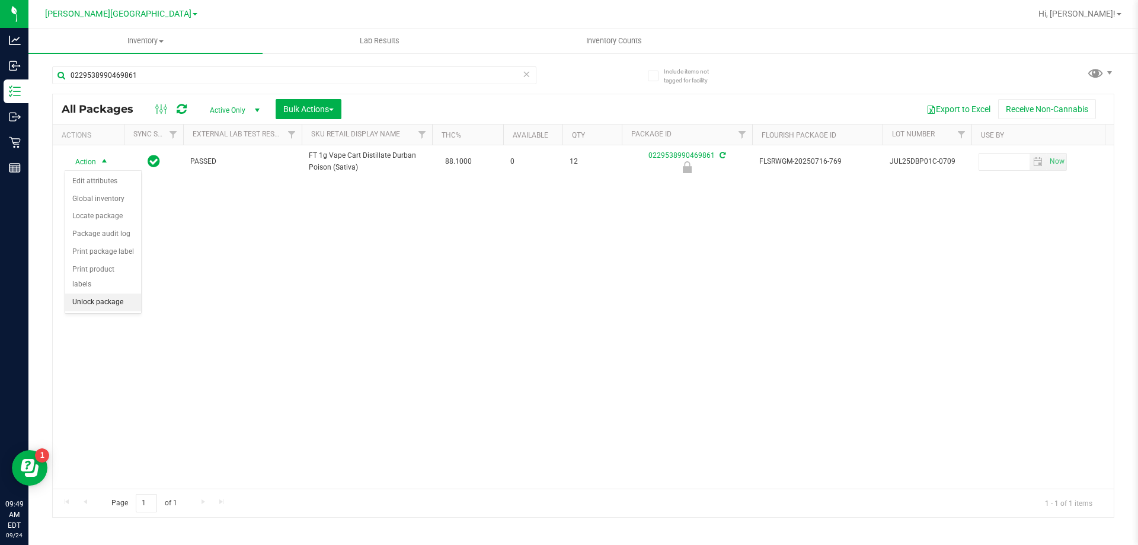
click at [98, 293] on li "Unlock package" at bounding box center [103, 302] width 76 height 18
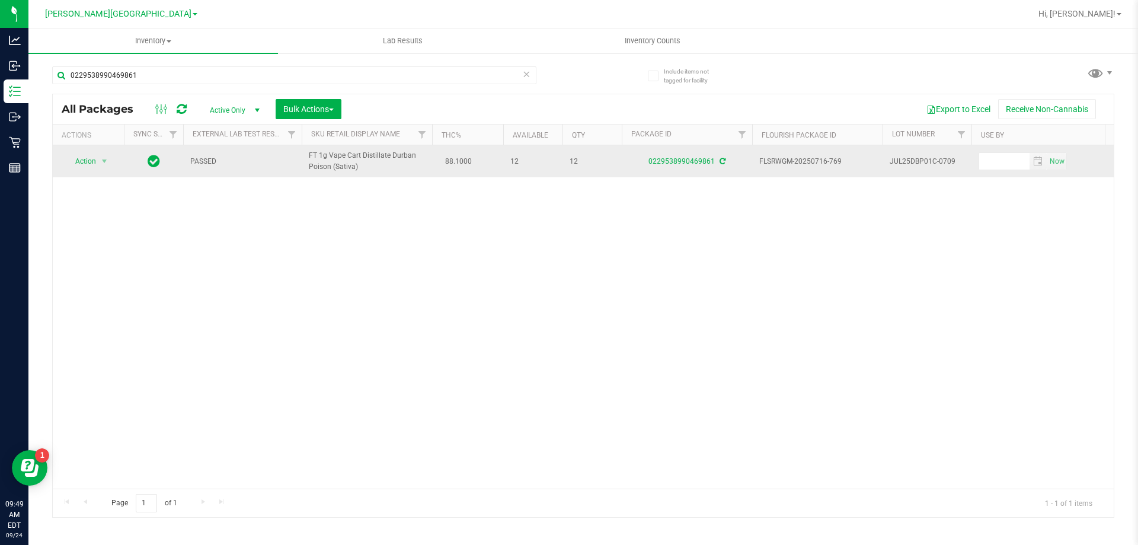
click at [86, 162] on span "Action" at bounding box center [81, 161] width 32 height 17
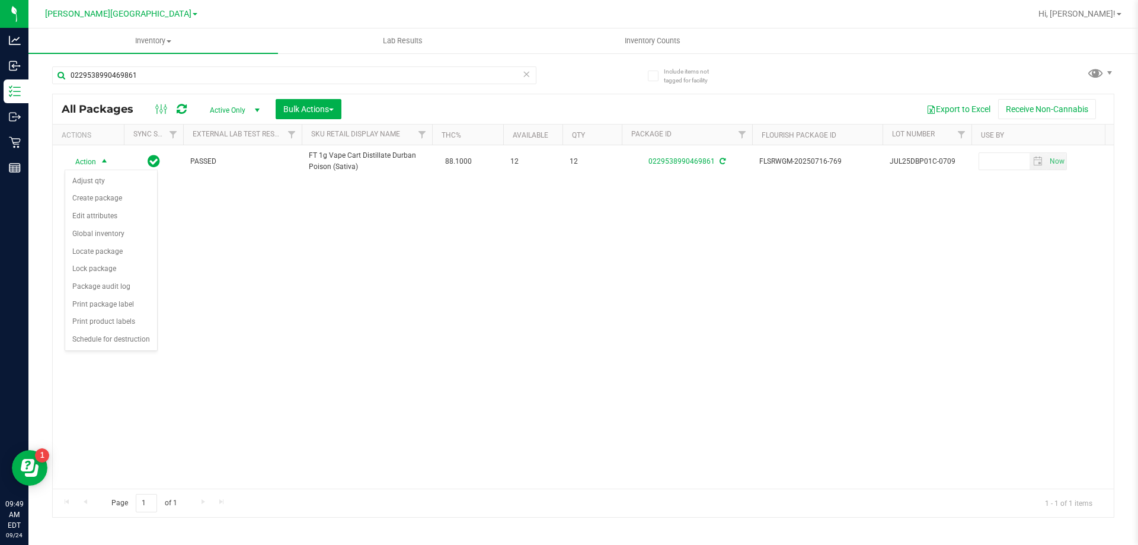
click at [200, 390] on div "Action Action Adjust qty Create package Edit attributes Global inventory Locate…" at bounding box center [583, 316] width 1061 height 343
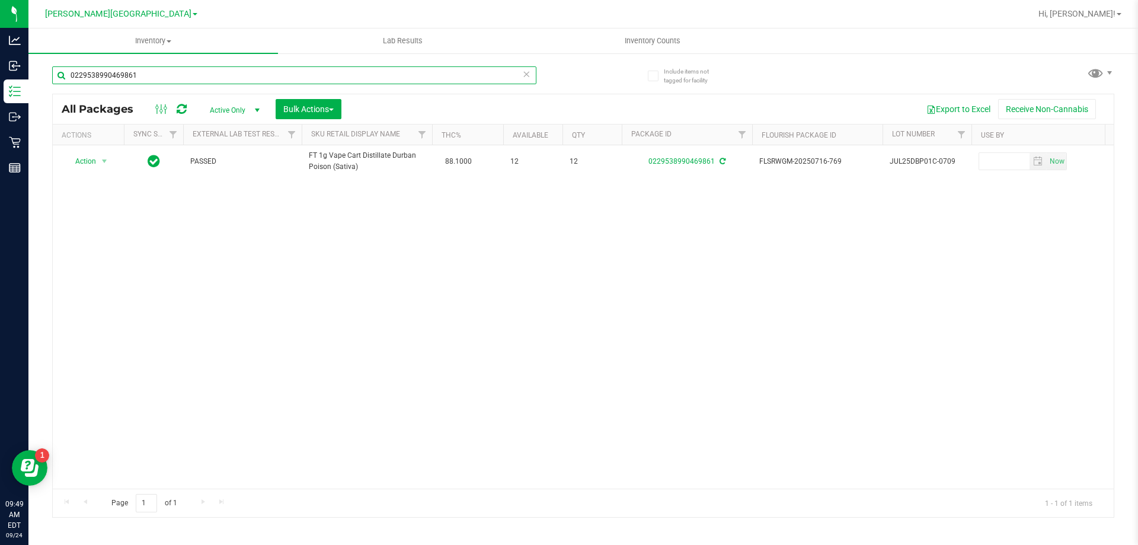
click at [170, 75] on input "0229538990469861" at bounding box center [294, 75] width 484 height 18
type input "0"
type input "8446061054167099"
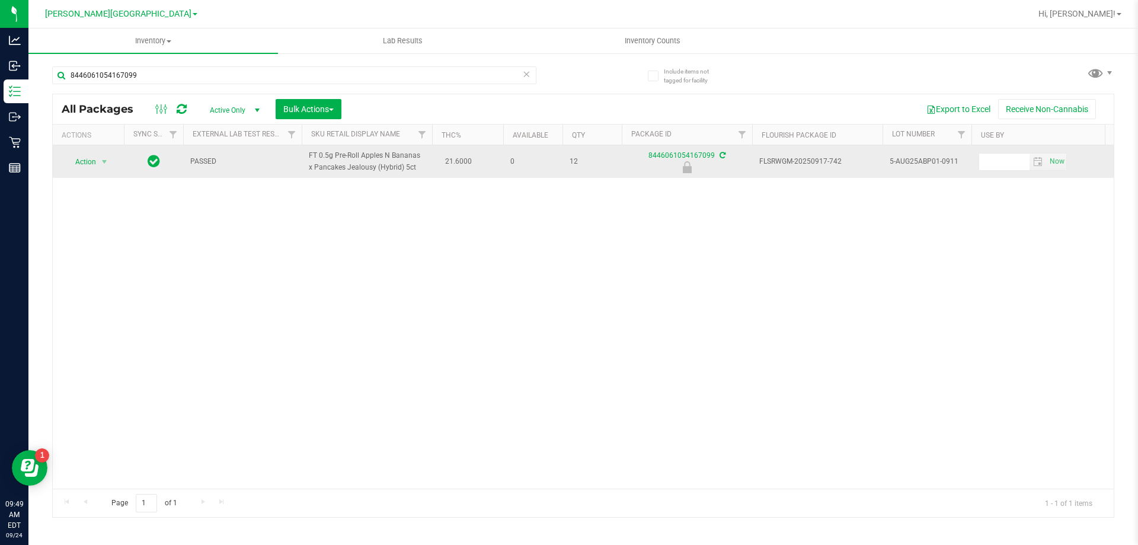
click at [86, 160] on span "Action" at bounding box center [81, 161] width 32 height 17
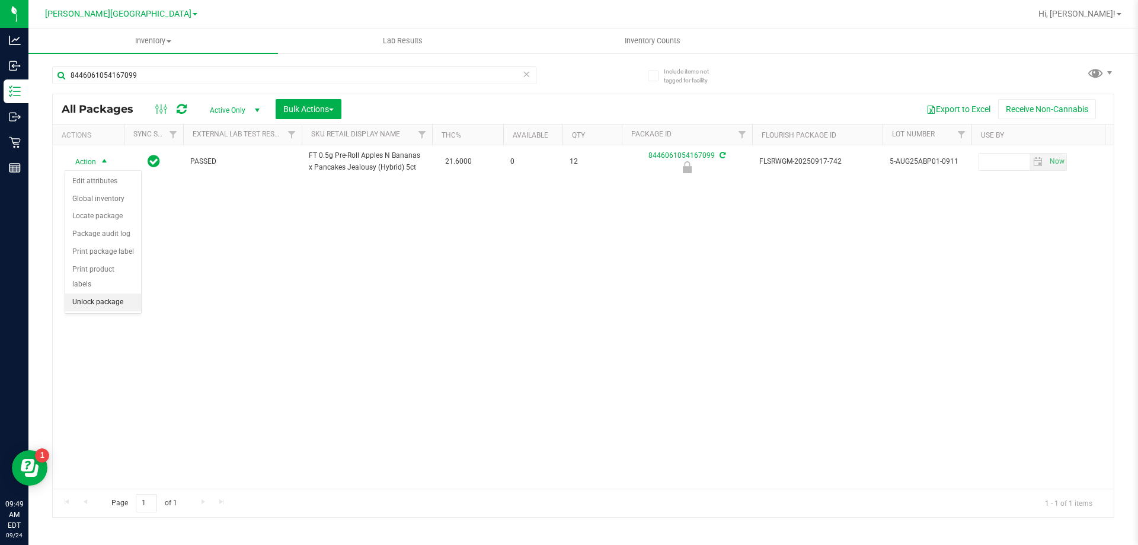
click at [100, 293] on li "Unlock package" at bounding box center [103, 302] width 76 height 18
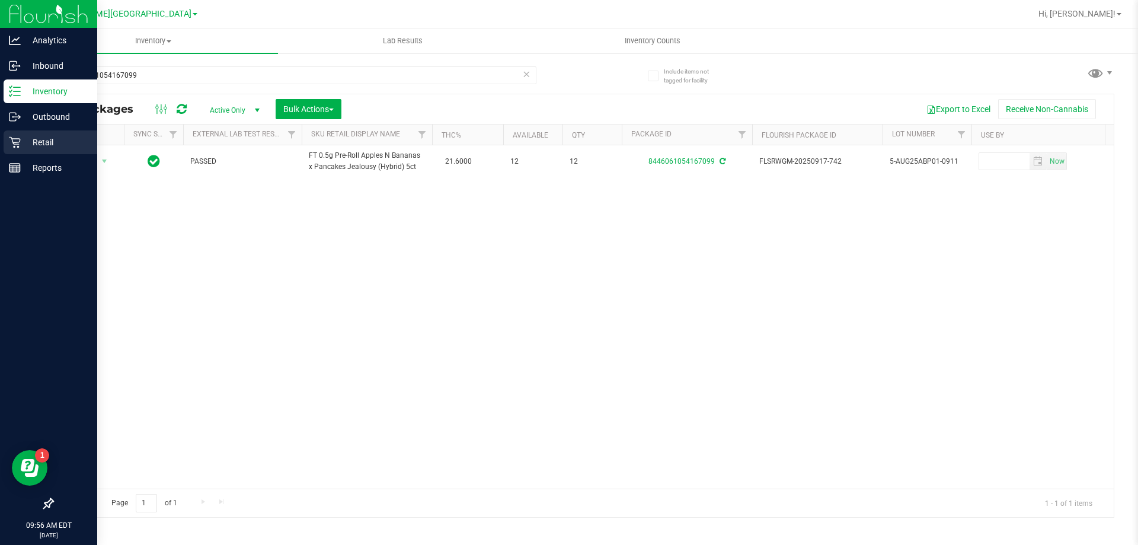
click at [23, 143] on p "Retail" at bounding box center [56, 142] width 71 height 14
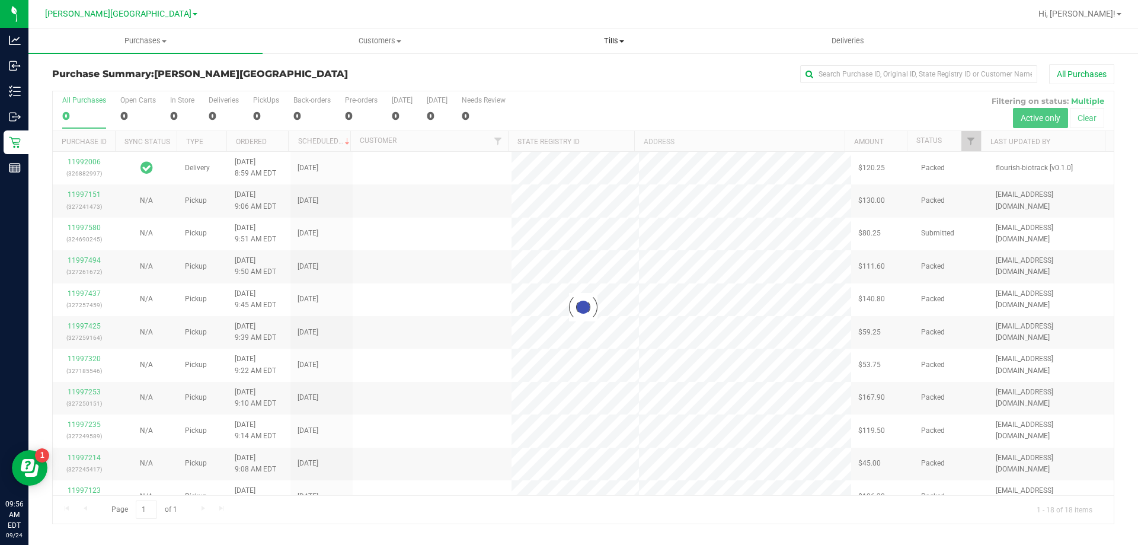
click at [615, 44] on span "Tills" at bounding box center [613, 41] width 233 height 11
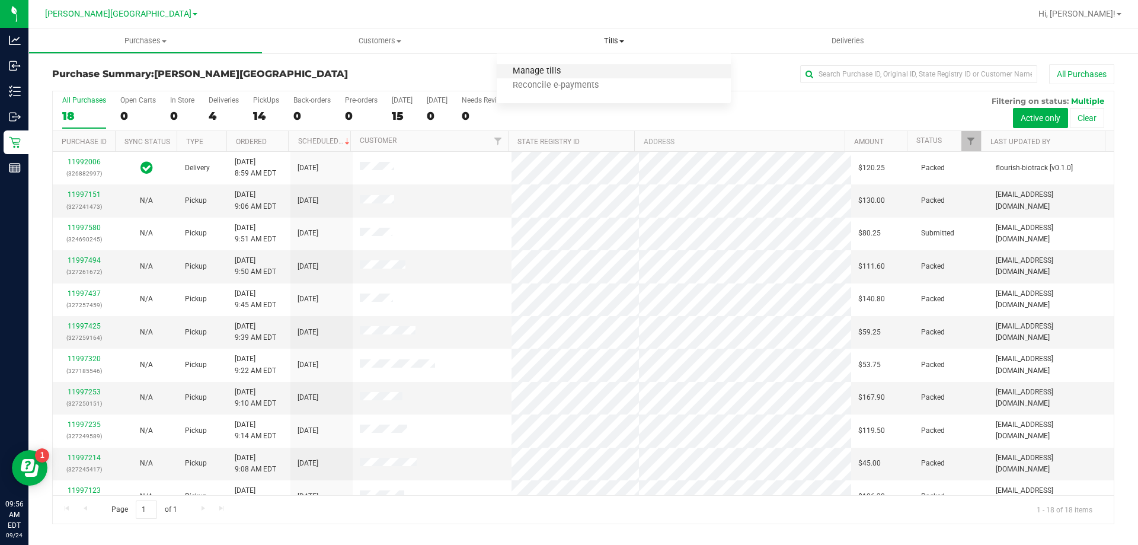
click at [556, 73] on span "Manage tills" at bounding box center [537, 71] width 80 height 10
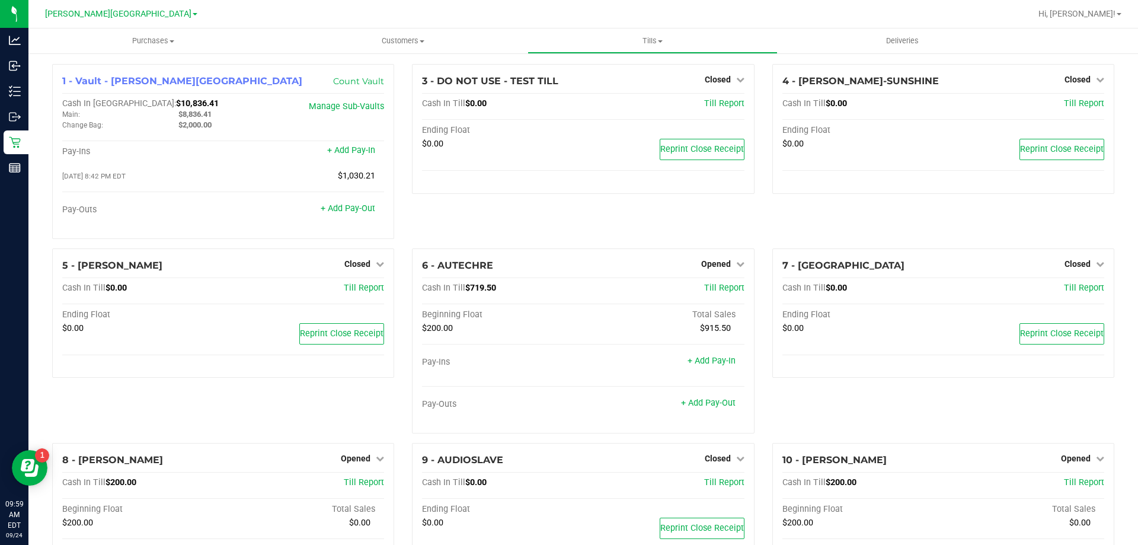
scroll to position [1, 0]
